Goal: Information Seeking & Learning: Learn about a topic

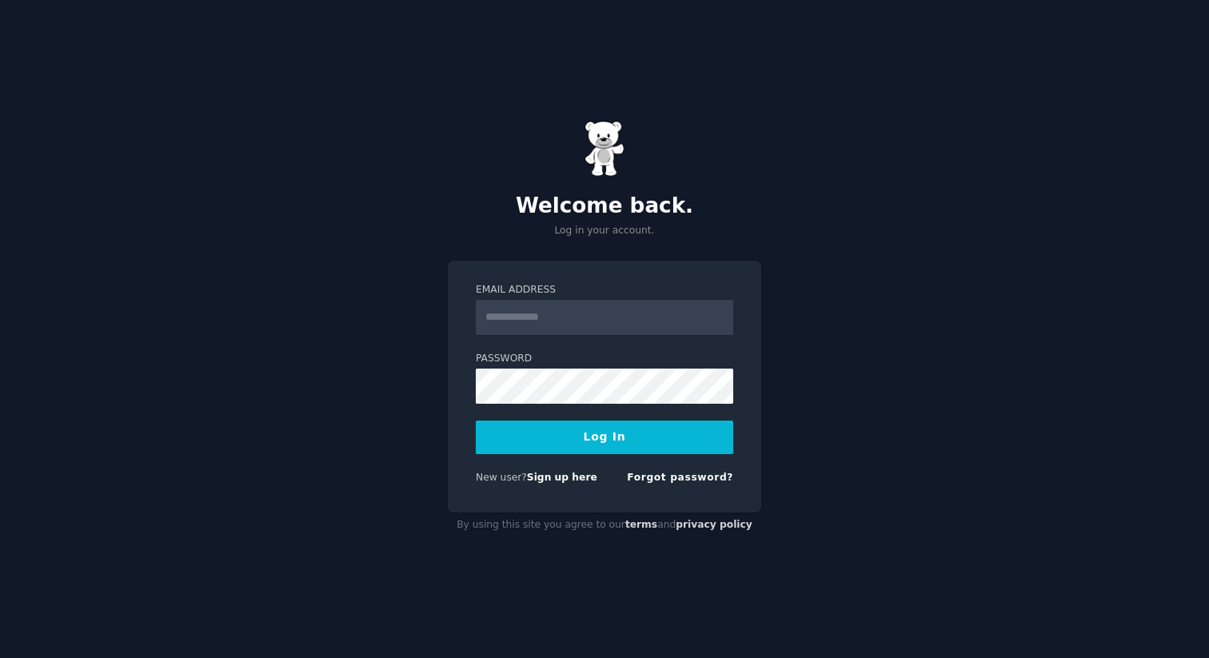
click at [516, 320] on input "Email Address" at bounding box center [604, 317] width 257 height 35
type input "**********"
click at [827, 312] on div "**********" at bounding box center [604, 329] width 1209 height 658
click at [950, 292] on div "**********" at bounding box center [604, 329] width 1209 height 658
click at [617, 364] on label "Password" at bounding box center [604, 359] width 257 height 14
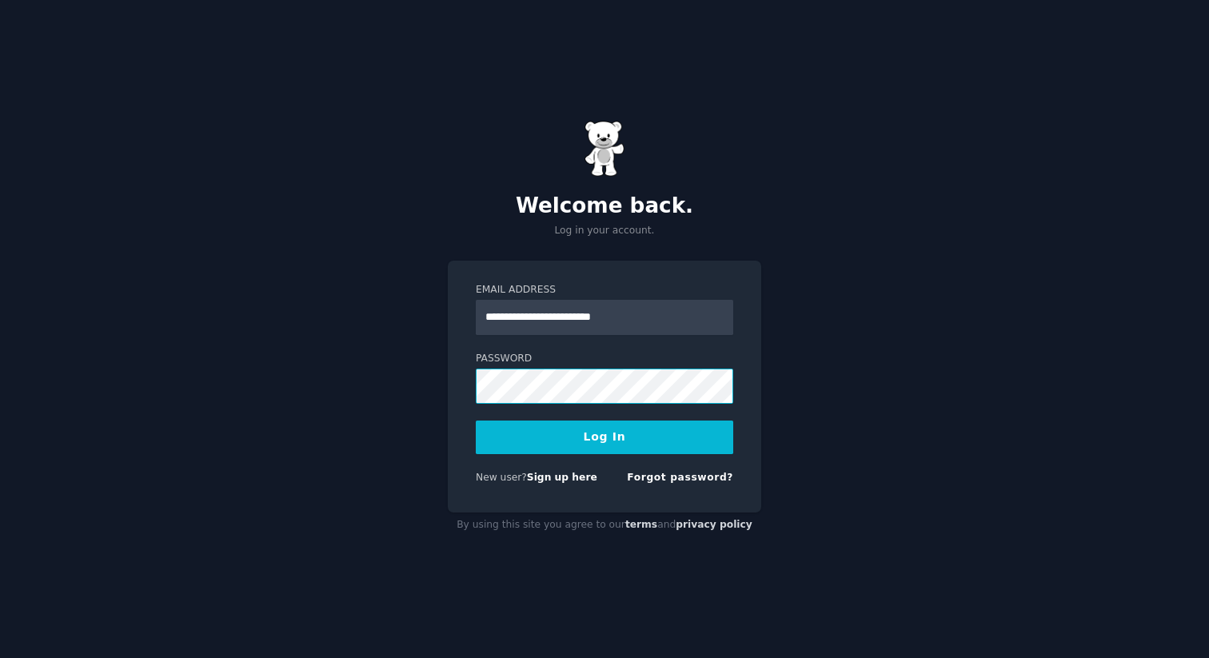
click at [476, 420] on button "Log In" at bounding box center [604, 437] width 257 height 34
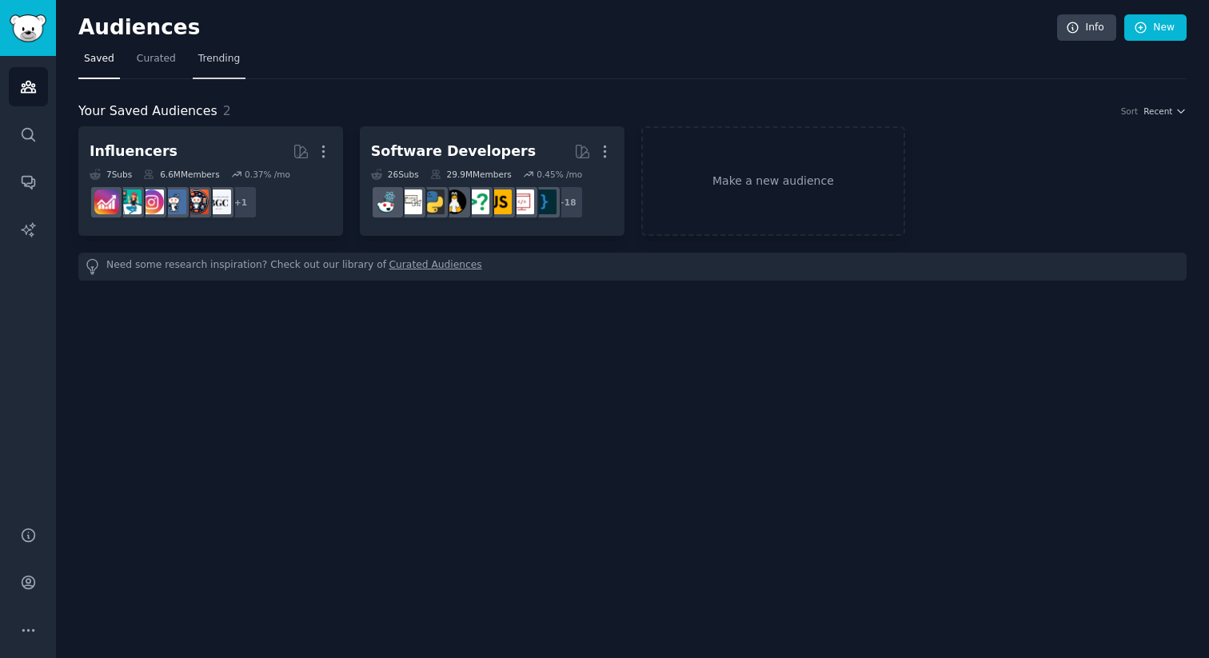
click at [221, 66] on link "Trending" at bounding box center [219, 62] width 53 height 33
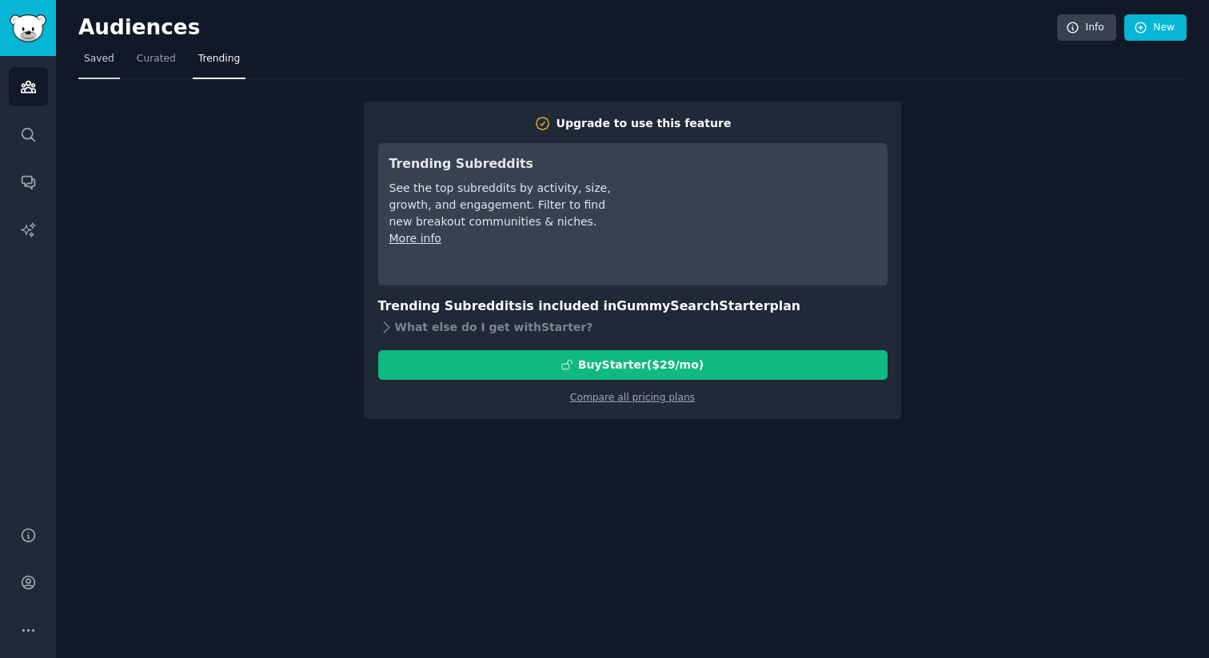
click at [92, 60] on span "Saved" at bounding box center [99, 59] width 30 height 14
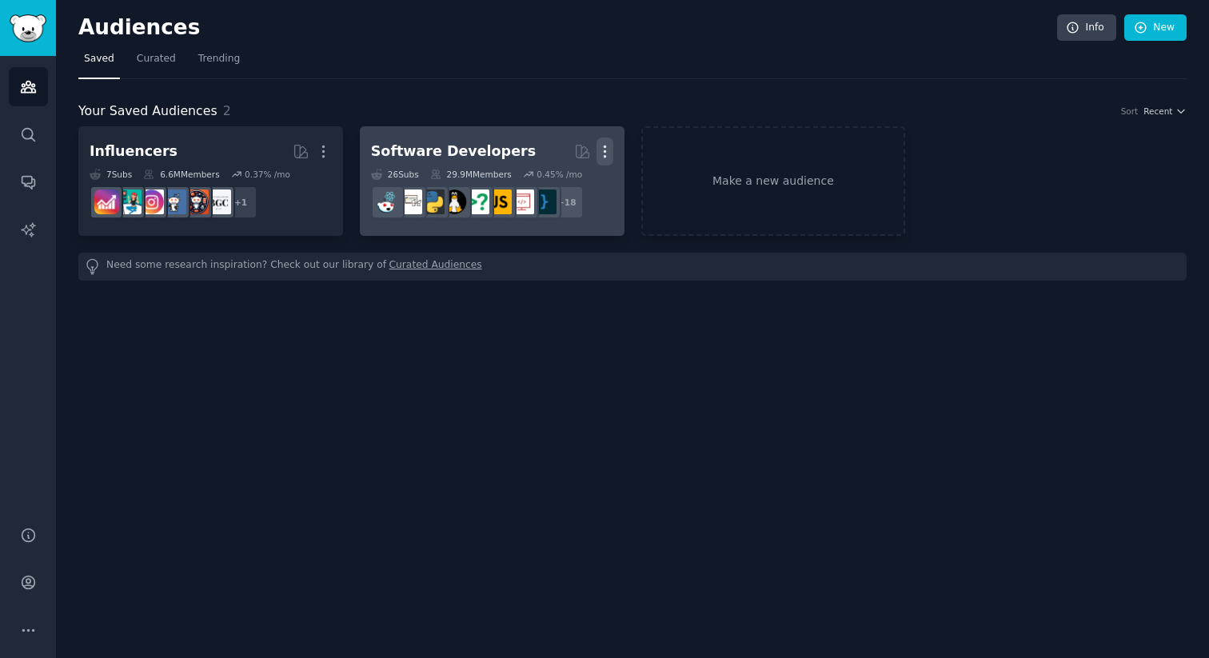
click at [605, 147] on icon "button" at bounding box center [605, 151] width 2 height 11
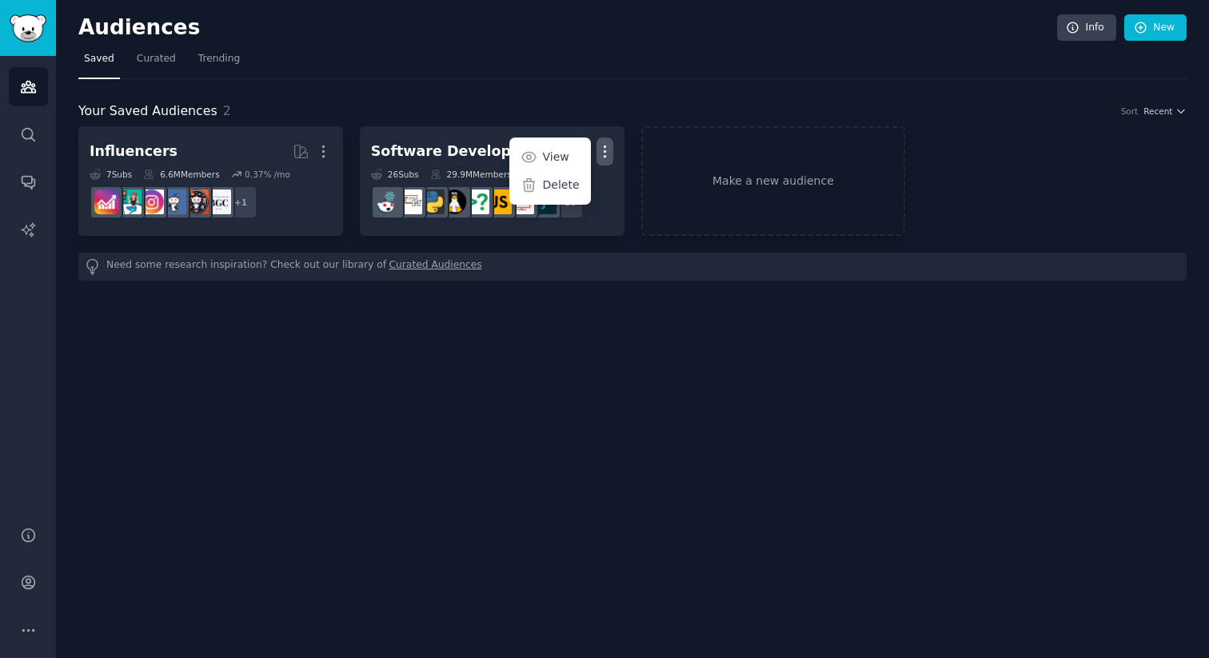
click at [573, 87] on div "Your Saved Audiences 2 Sort Recent Influencers More 7 Sub s 6.6M Members 0.37 %…" at bounding box center [632, 179] width 1108 height 201
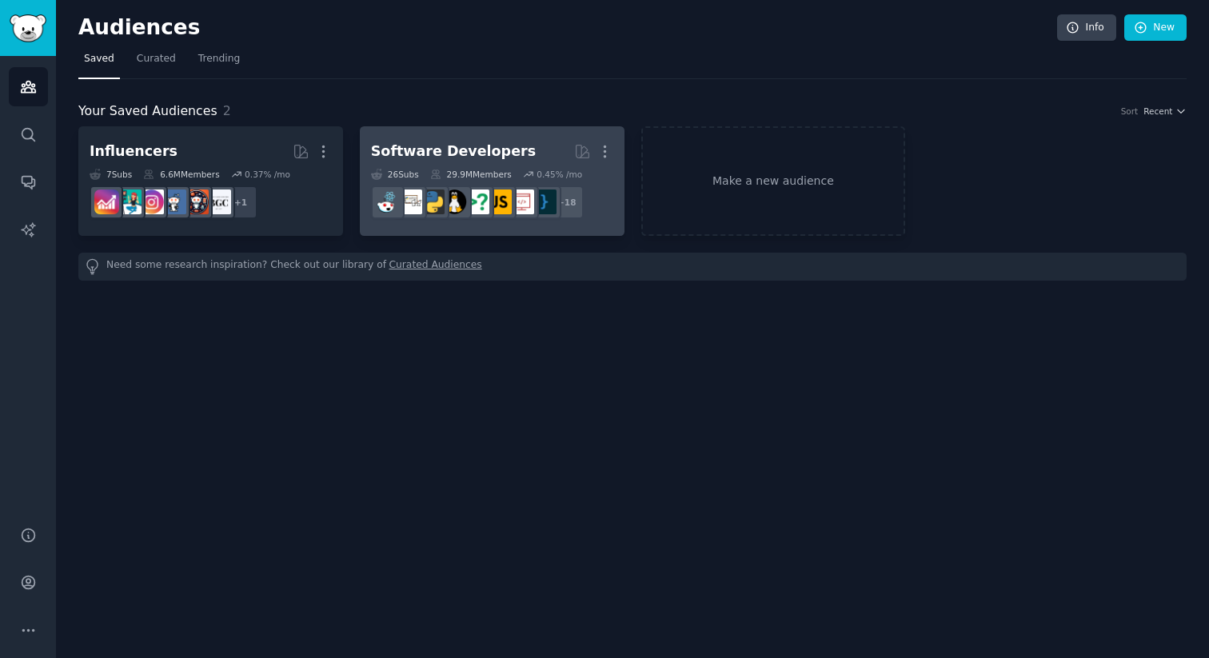
click at [456, 179] on div "26 Sub s 29.9M Members 0.45 % /mo r/programming + 18" at bounding box center [492, 197] width 242 height 56
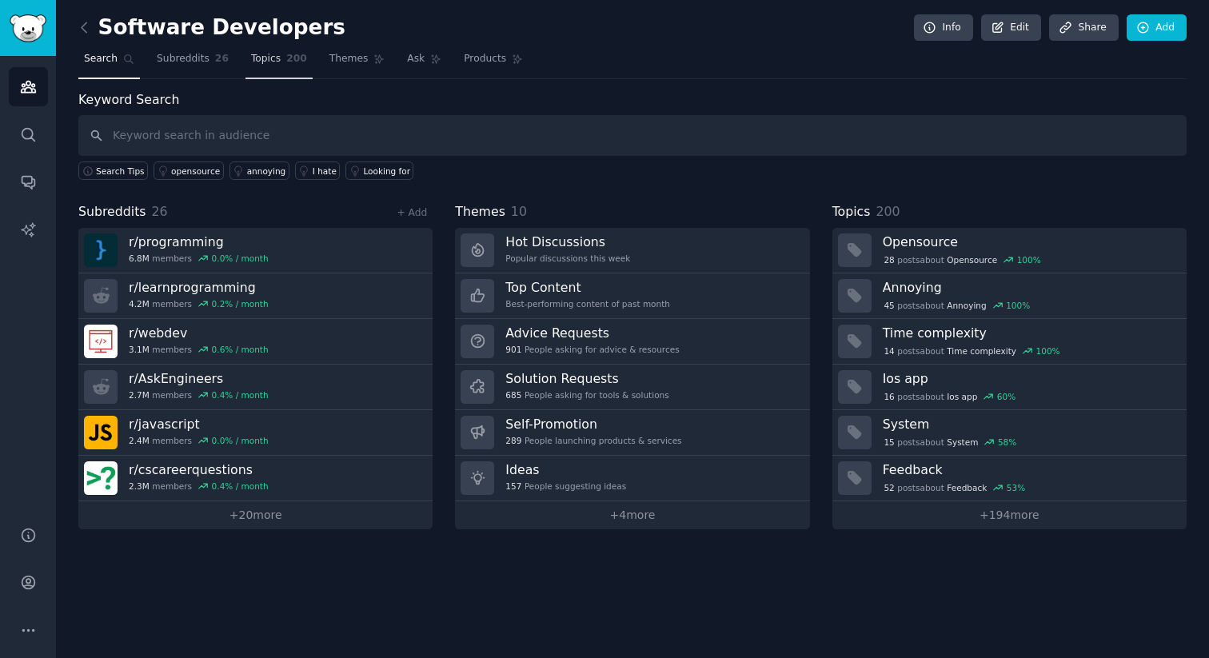
click at [278, 64] on span "Topics" at bounding box center [266, 59] width 30 height 14
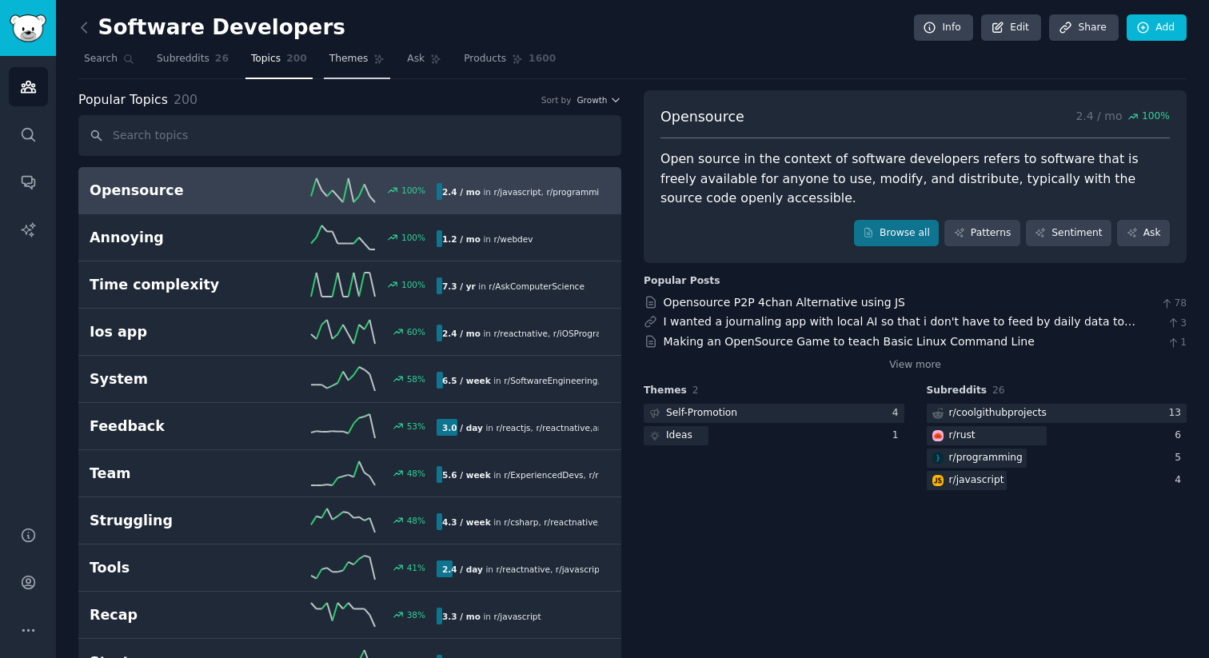
click at [349, 70] on link "Themes" at bounding box center [357, 62] width 67 height 33
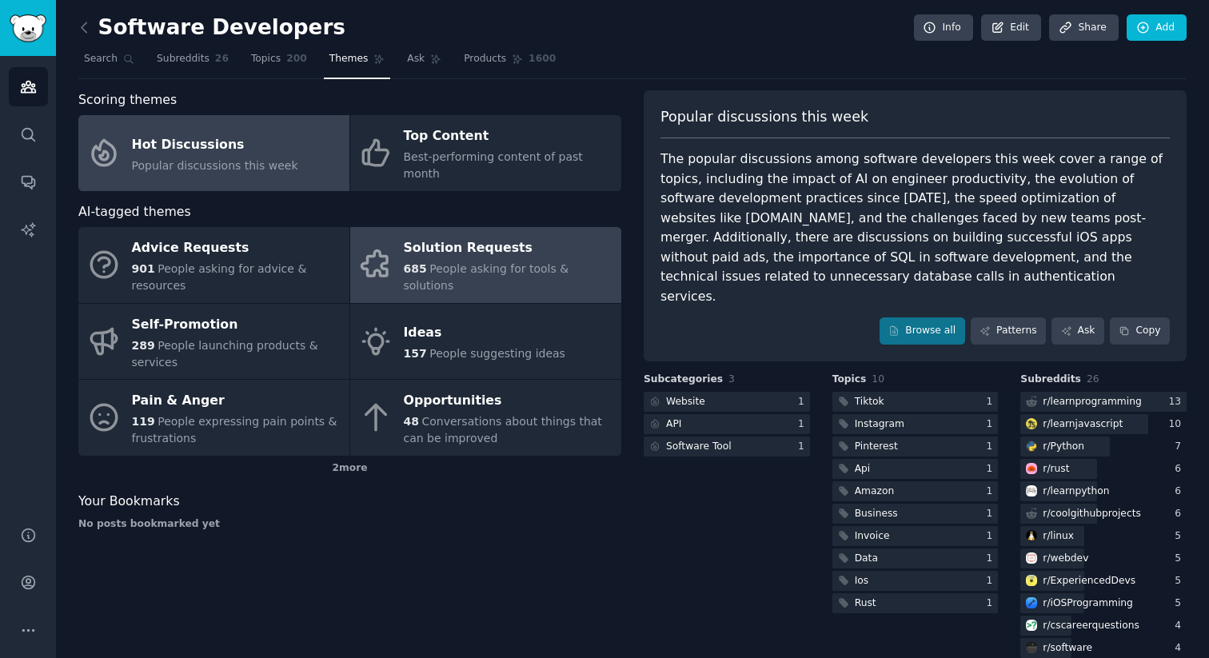
click at [452, 245] on div "Solution Requests" at bounding box center [508, 249] width 209 height 26
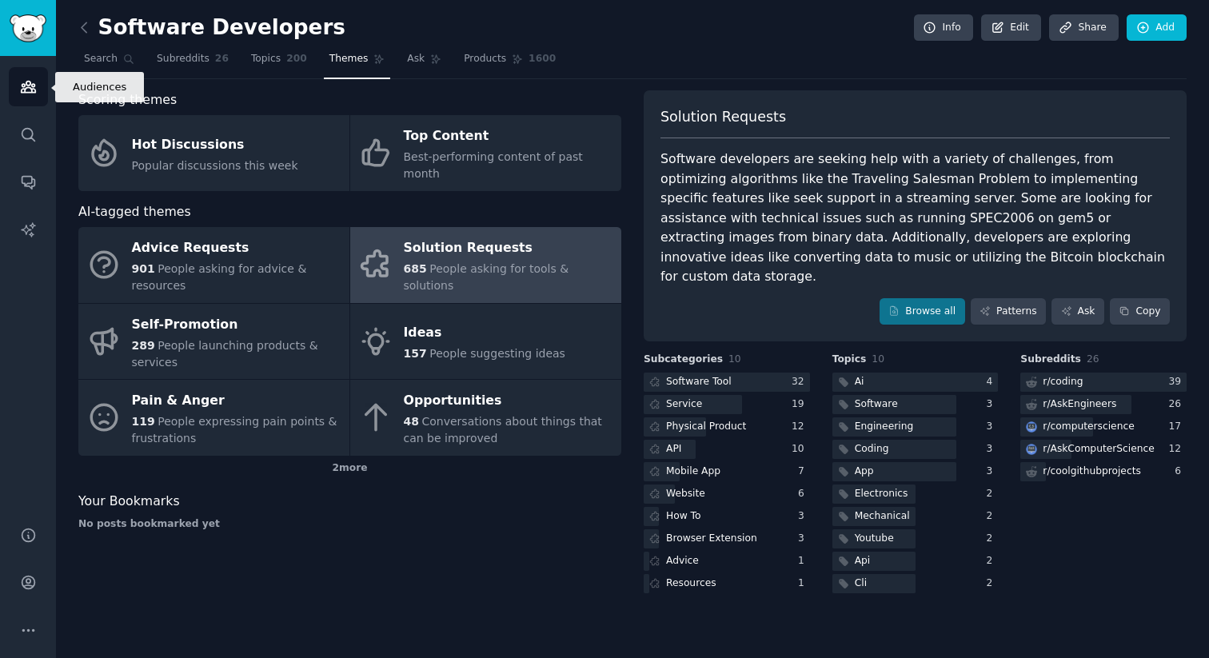
click at [34, 97] on link "Audiences" at bounding box center [28, 86] width 39 height 39
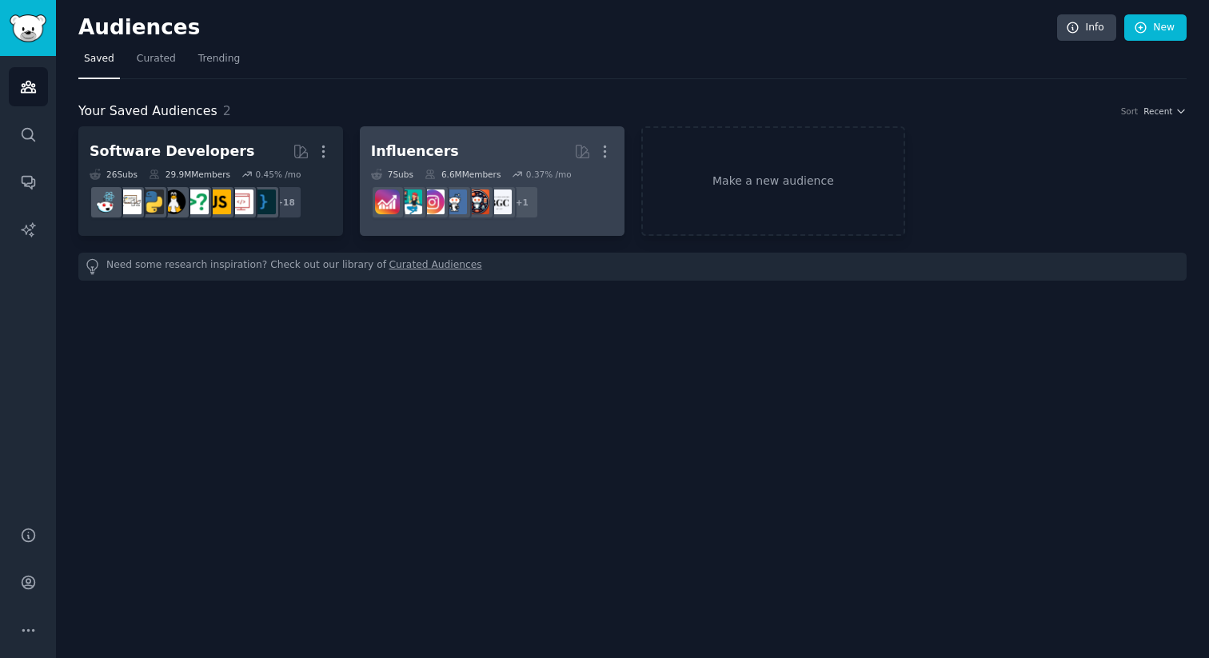
click at [498, 133] on link "Influencers More 7 Sub s 6.6M Members 0.37 % /mo + 1" at bounding box center [492, 181] width 265 height 110
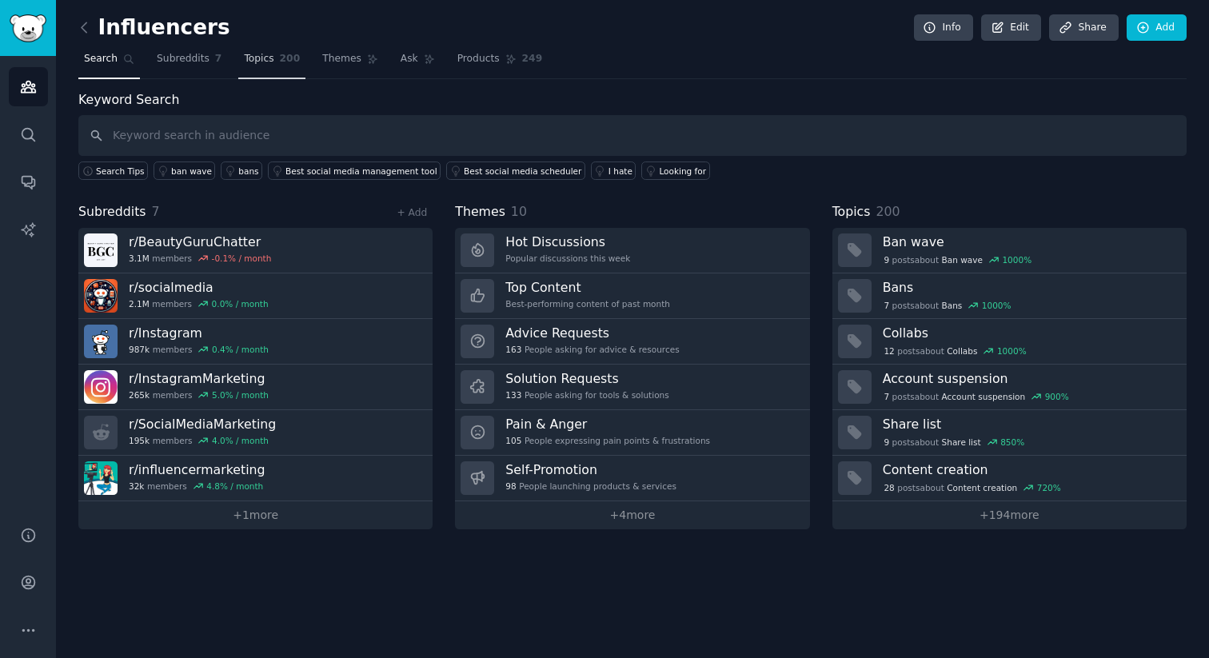
click at [280, 58] on span "200" at bounding box center [290, 59] width 21 height 14
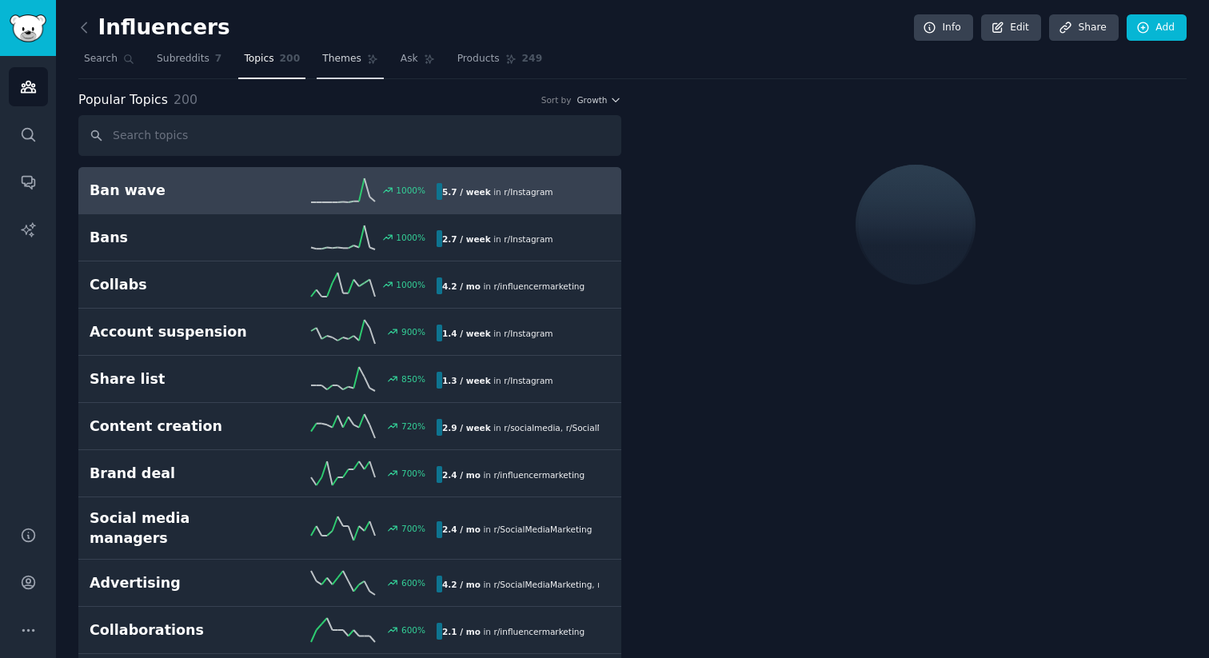
click at [349, 61] on span "Themes" at bounding box center [341, 59] width 39 height 14
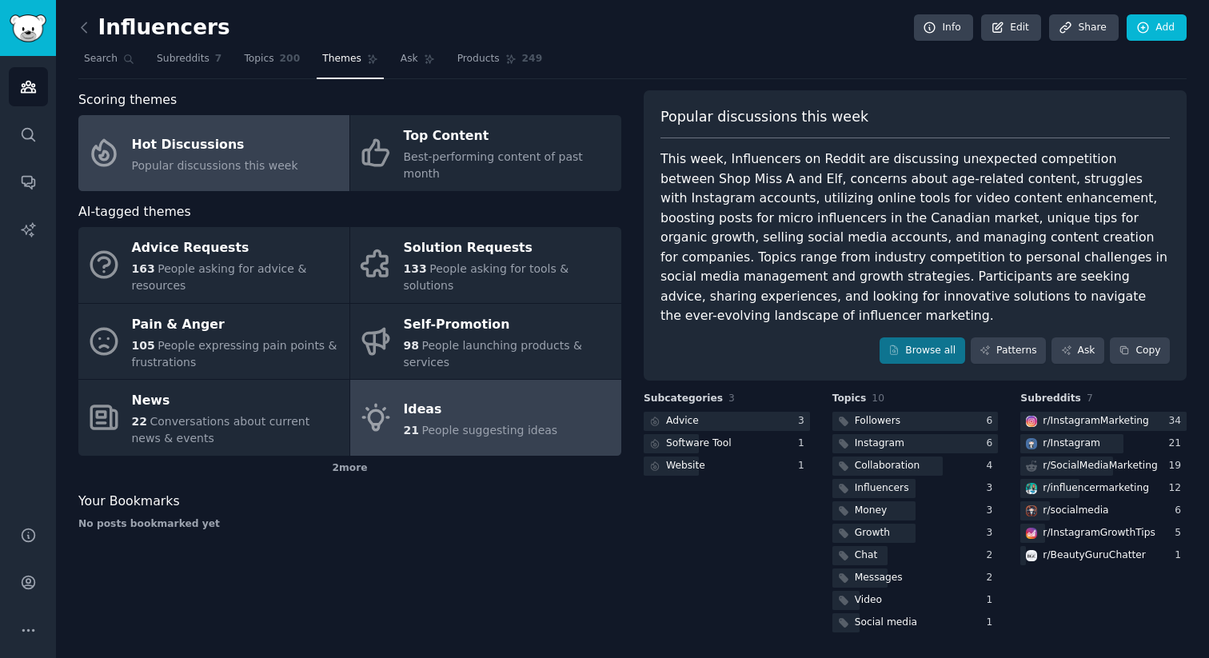
click at [528, 401] on div "Ideas" at bounding box center [481, 409] width 154 height 26
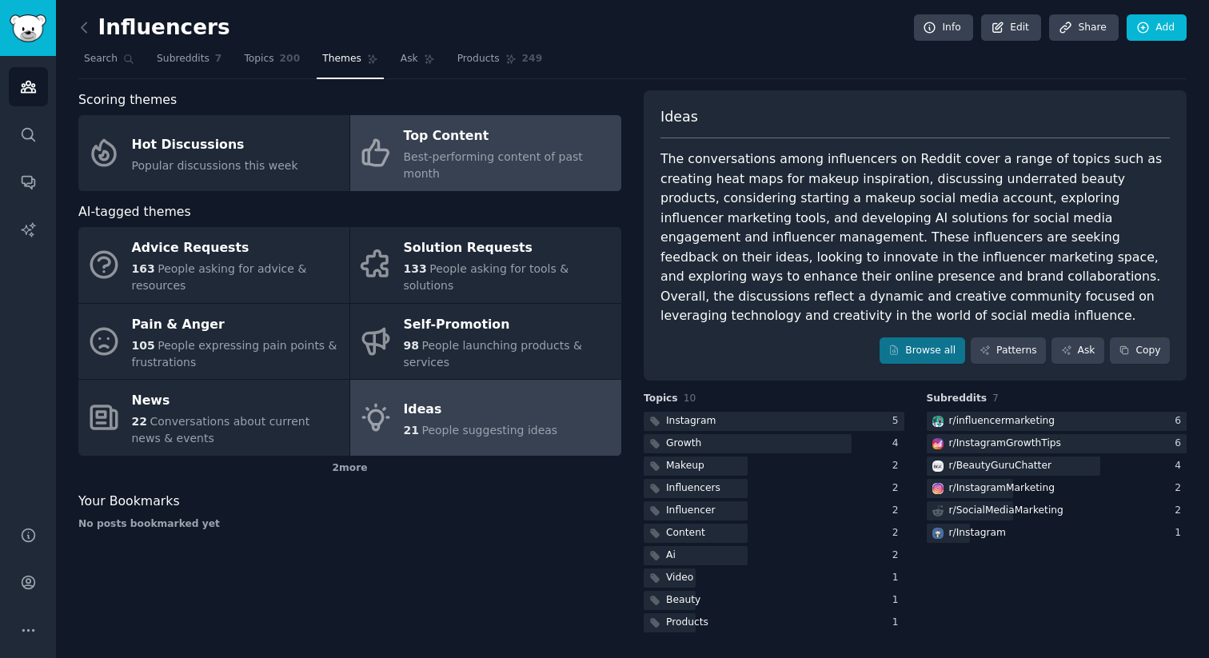
click at [566, 135] on div "Top Content" at bounding box center [508, 137] width 209 height 26
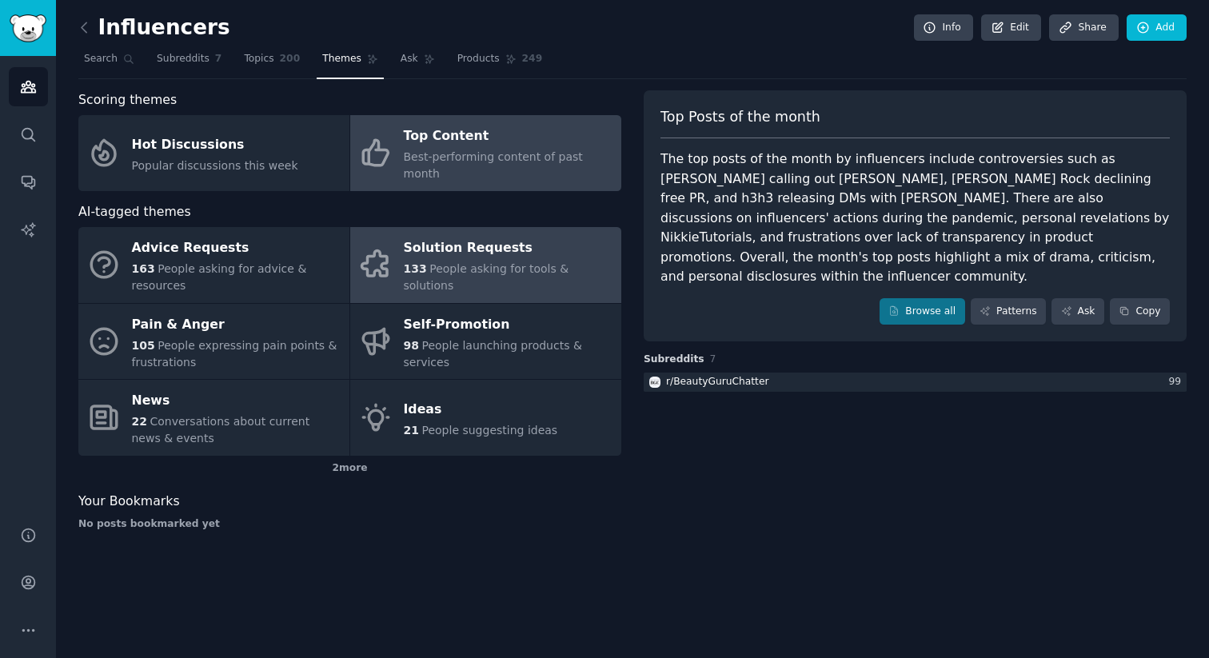
click at [524, 262] on span "People asking for tools & solutions" at bounding box center [486, 277] width 165 height 30
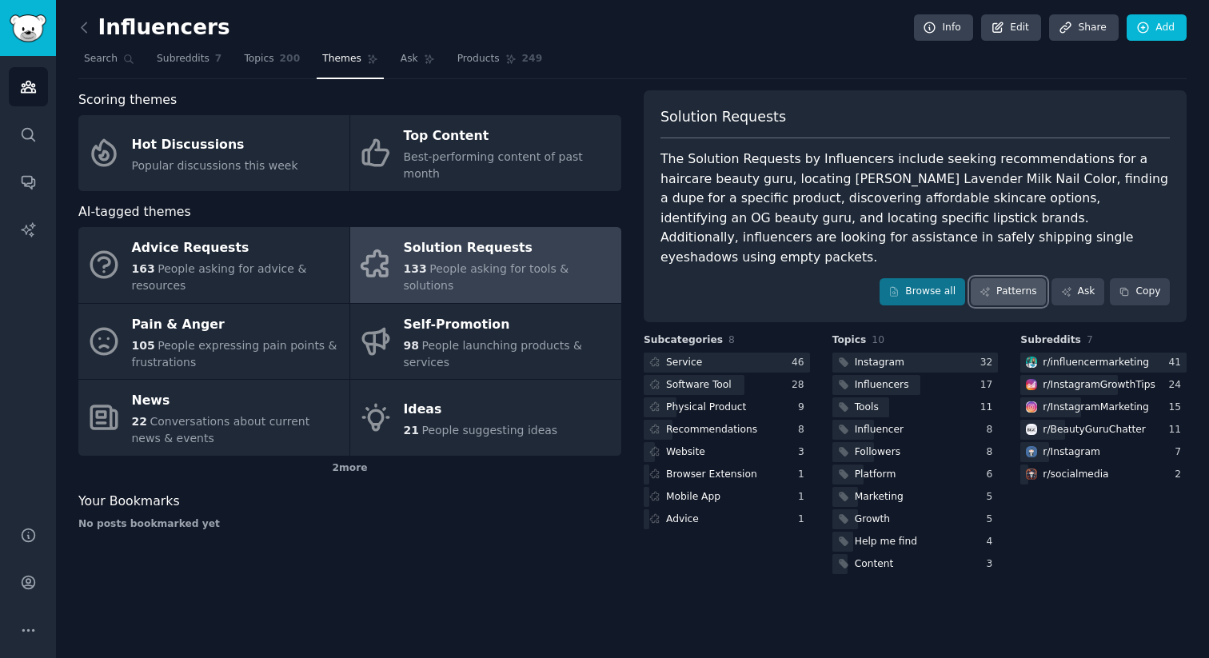
click at [1028, 278] on link "Patterns" at bounding box center [1007, 291] width 75 height 27
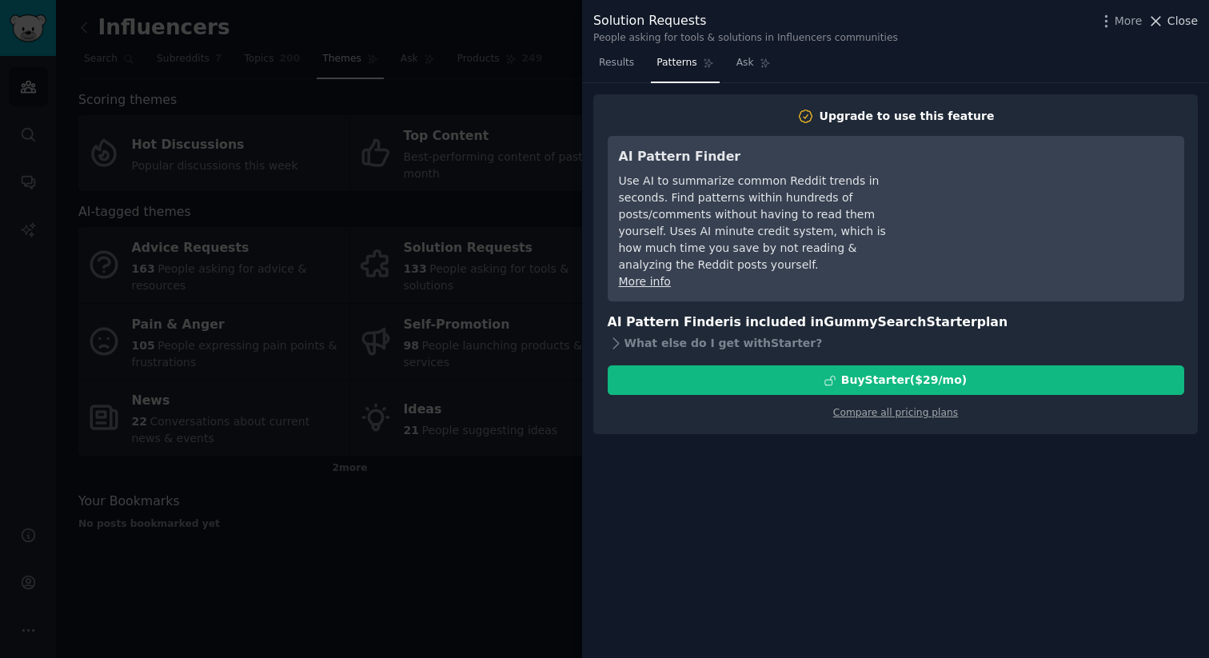
click at [1165, 27] on button "Close" at bounding box center [1172, 21] width 50 height 17
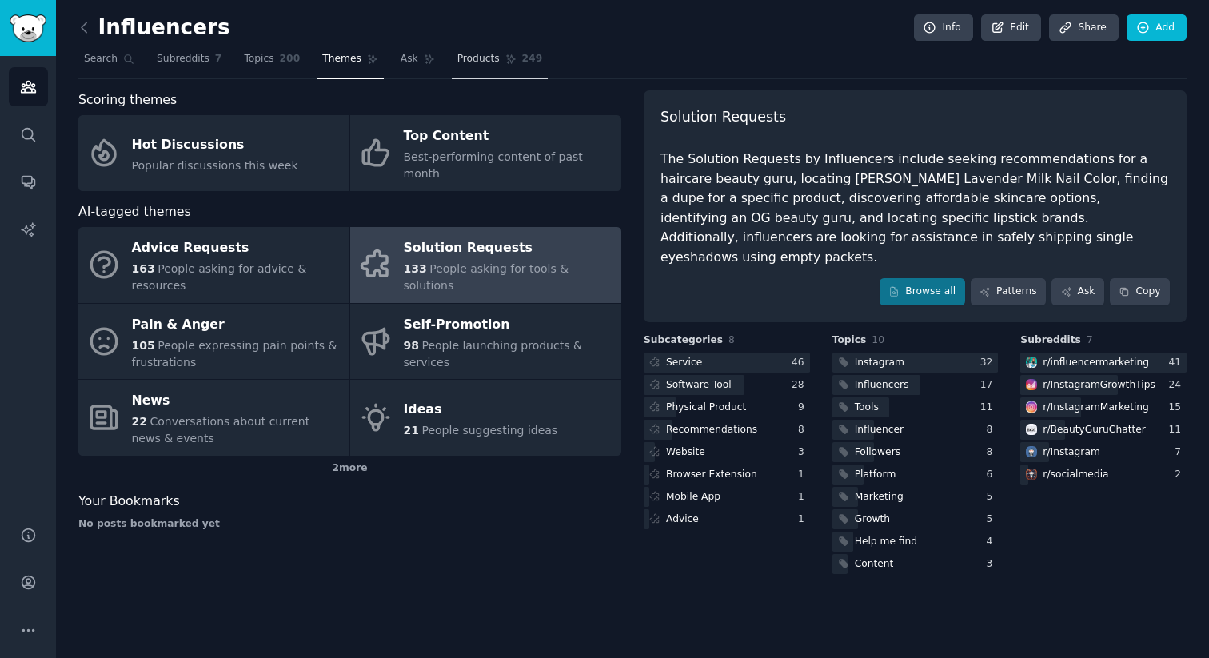
click at [466, 67] on link "Products 249" at bounding box center [500, 62] width 96 height 33
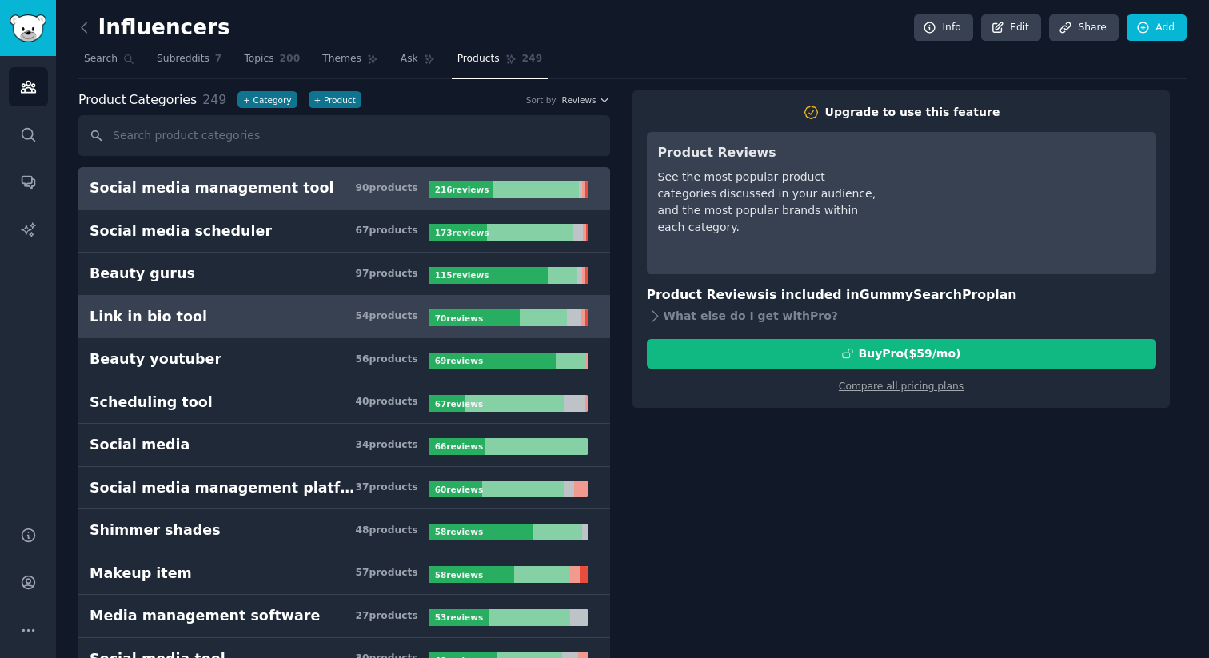
click at [279, 313] on h3 "Link in bio tool 54 product s" at bounding box center [260, 317] width 340 height 20
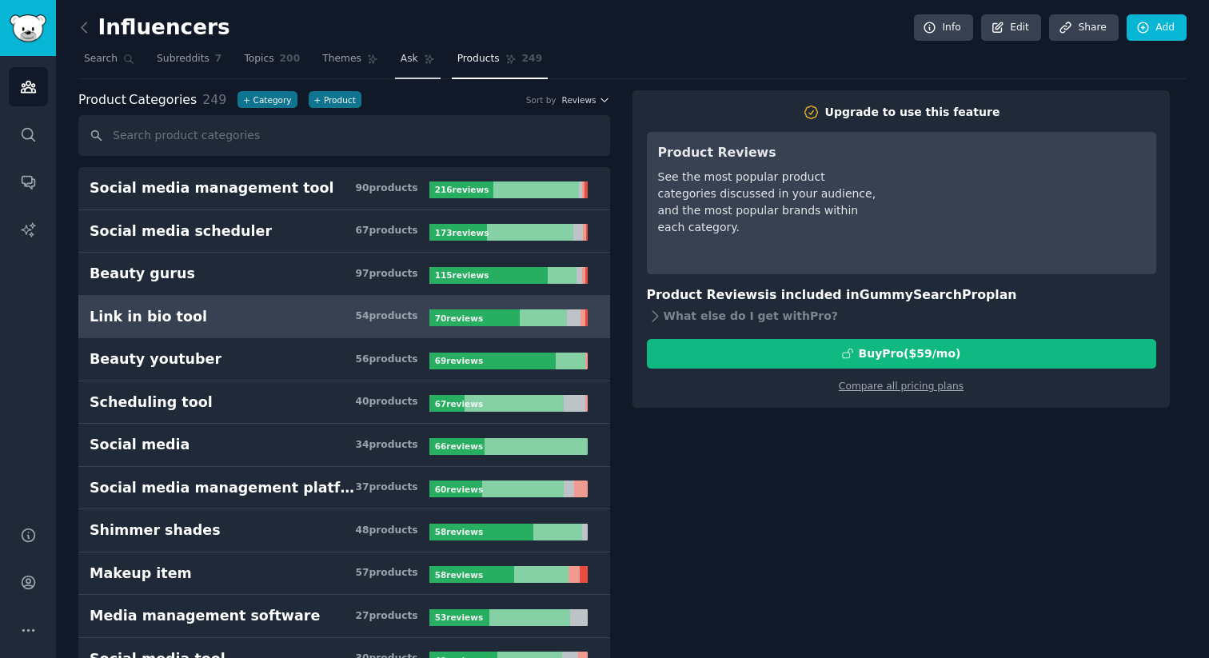
click at [406, 70] on link "Ask" at bounding box center [418, 62] width 46 height 33
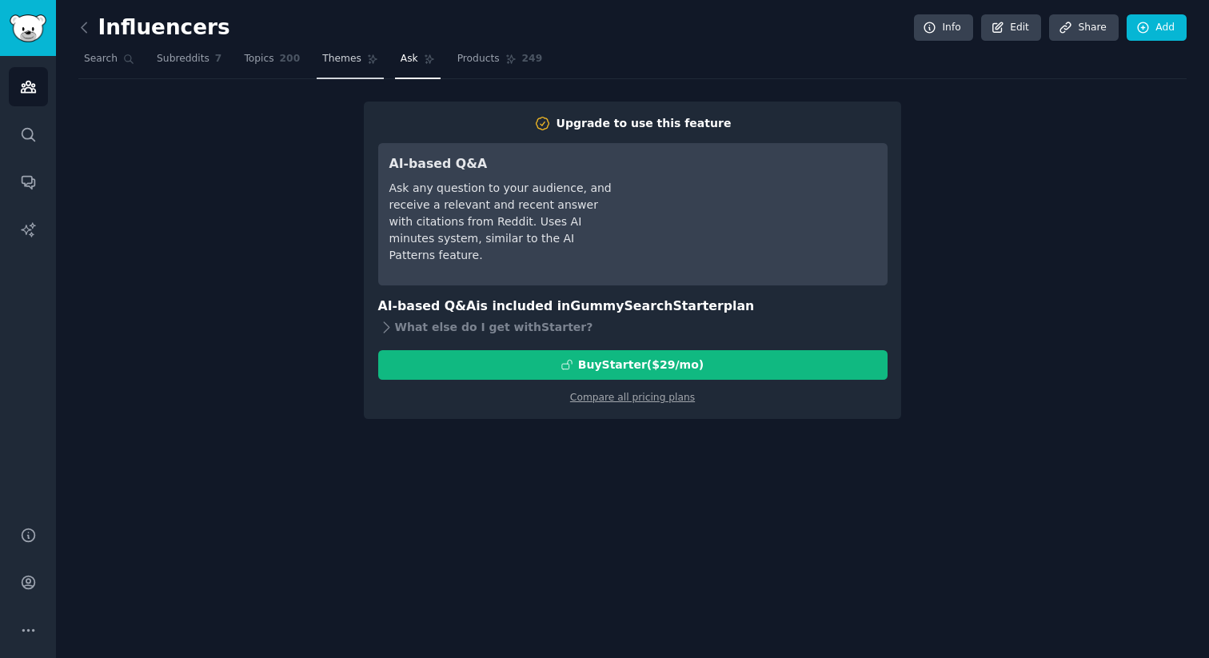
click at [341, 58] on span "Themes" at bounding box center [341, 59] width 39 height 14
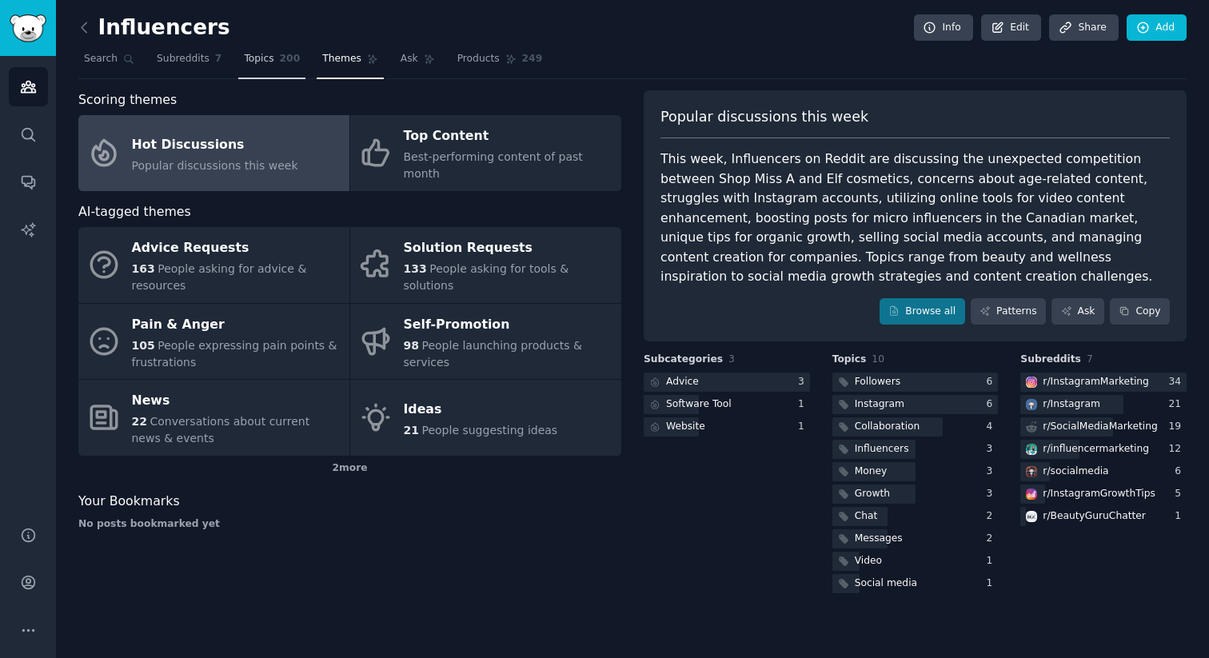
click at [258, 56] on span "Topics" at bounding box center [259, 59] width 30 height 14
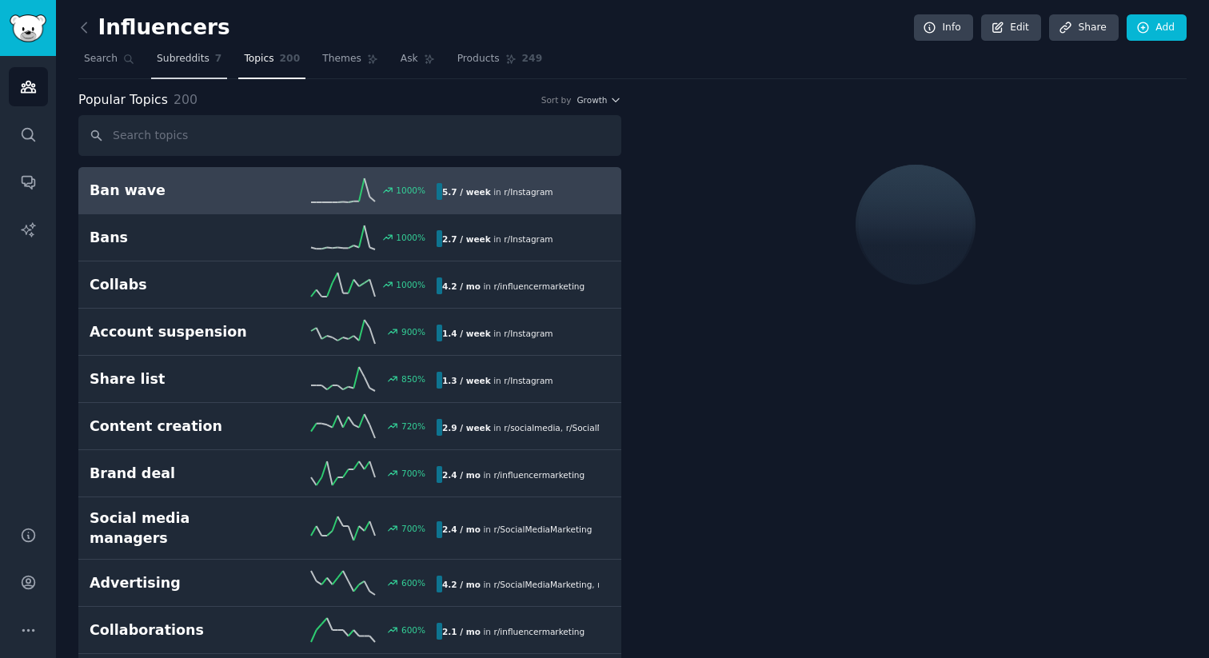
click at [189, 60] on span "Subreddits" at bounding box center [183, 59] width 53 height 14
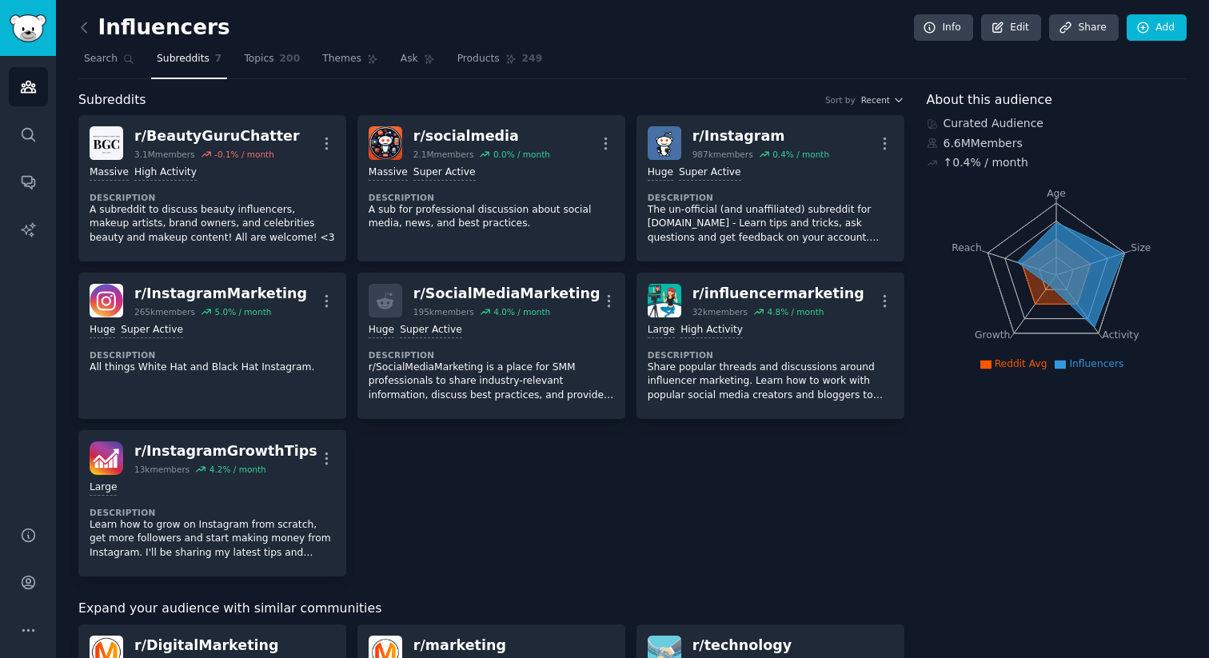
click at [663, 58] on nav "Search Subreddits 7 Topics 200 Themes Ask Products 249" at bounding box center [632, 62] width 1108 height 33
click at [90, 26] on icon at bounding box center [84, 27] width 17 height 17
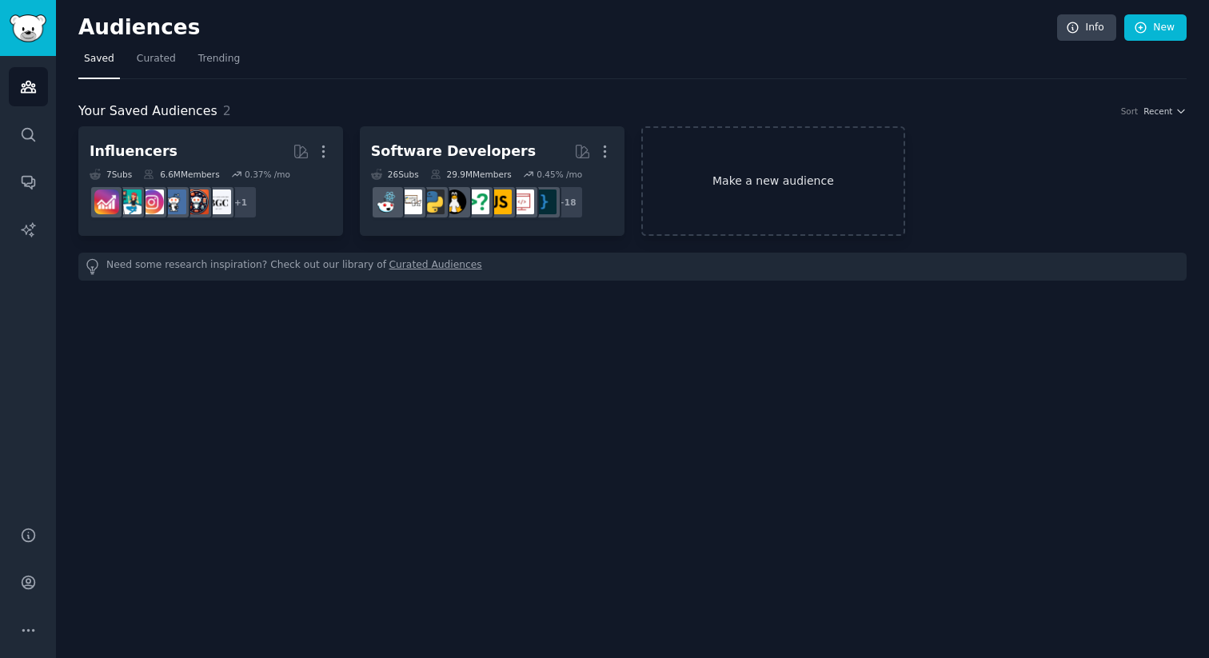
click at [785, 187] on link "Make a new audience" at bounding box center [773, 181] width 265 height 110
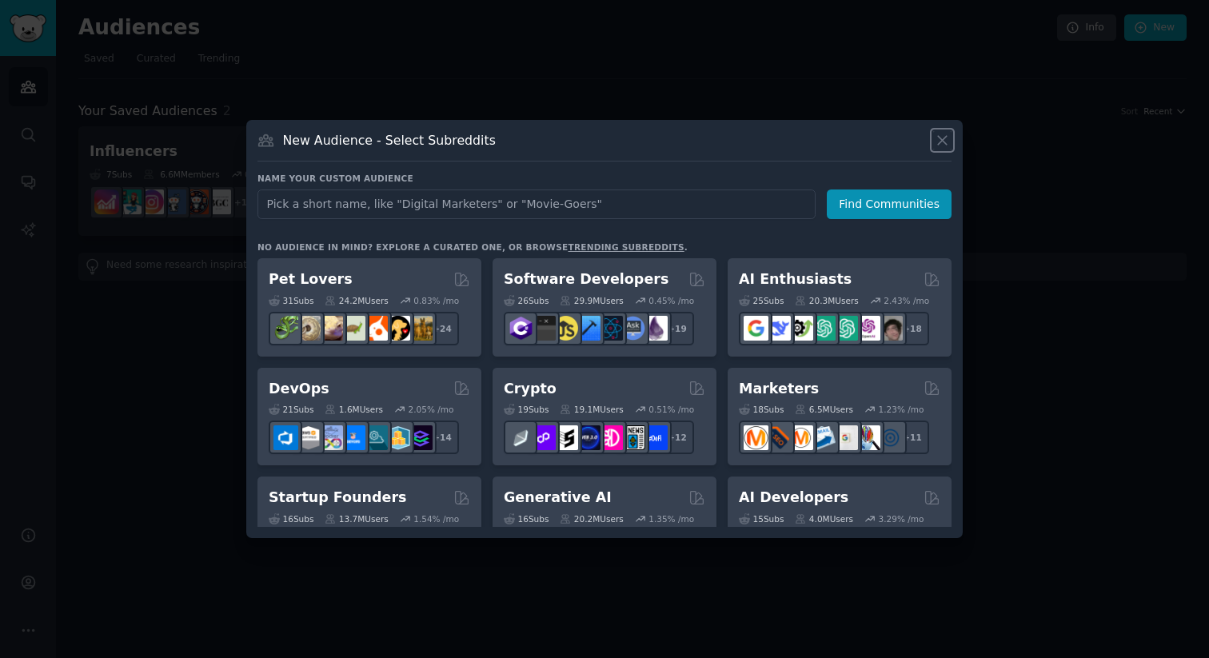
click at [943, 138] on icon at bounding box center [942, 140] width 9 height 9
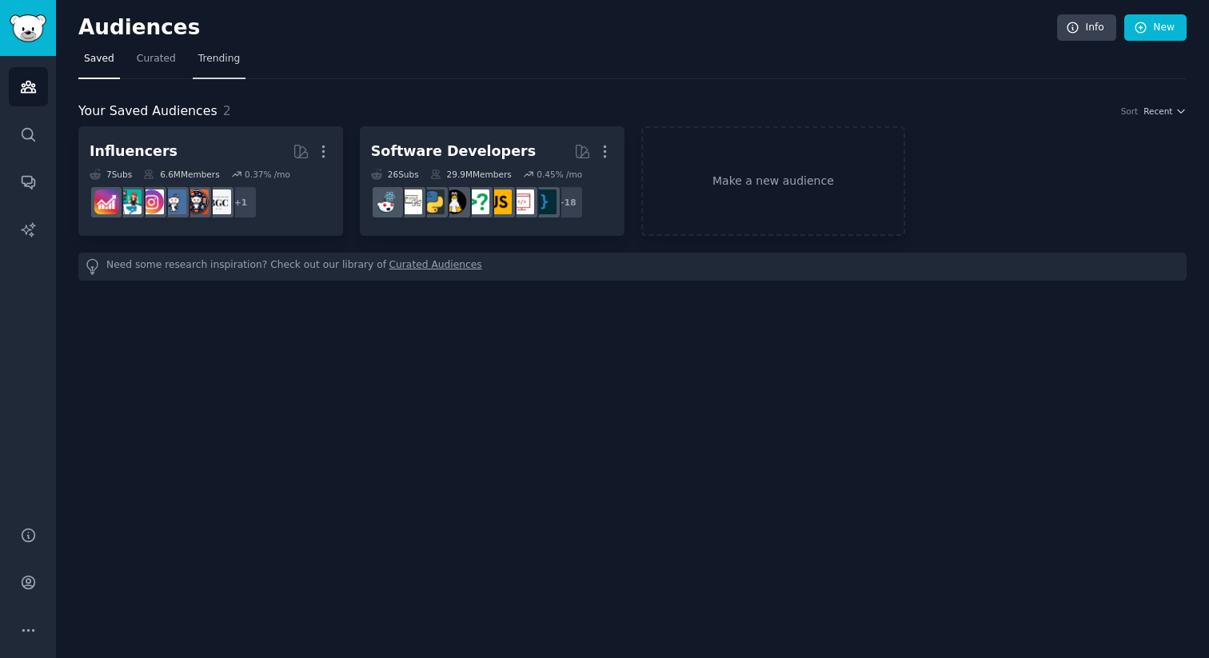
click at [233, 55] on span "Trending" at bounding box center [219, 59] width 42 height 14
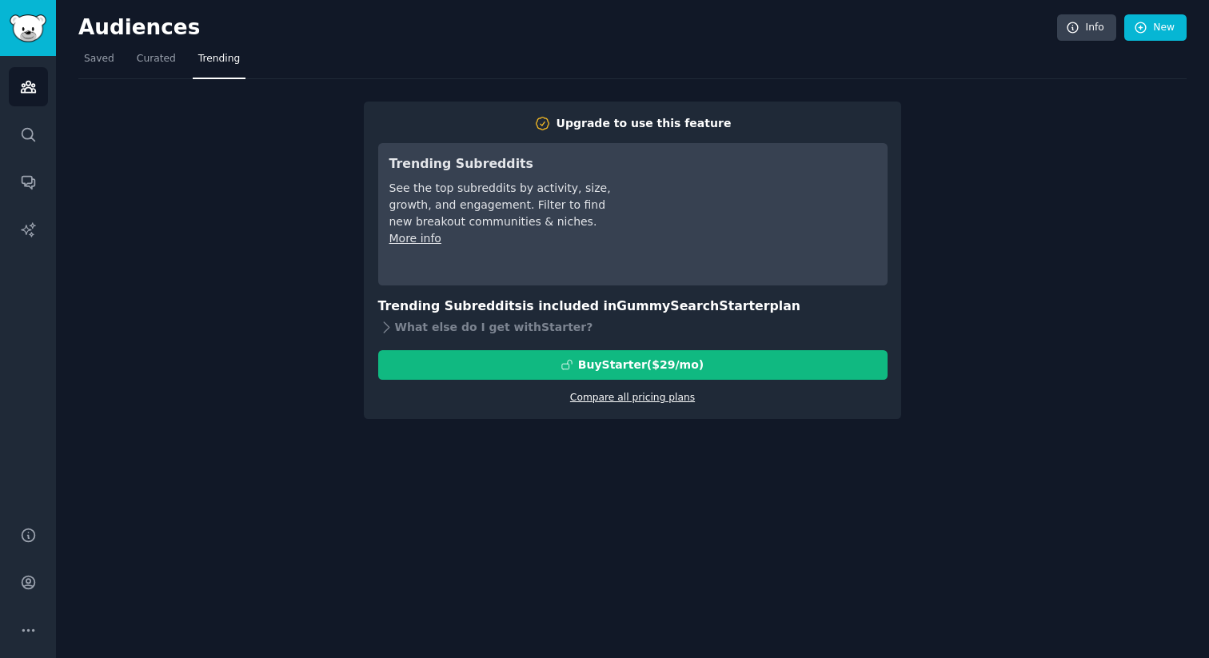
click at [622, 400] on link "Compare all pricing plans" at bounding box center [632, 397] width 125 height 11
